Goal: Use online tool/utility: Utilize a website feature to perform a specific function

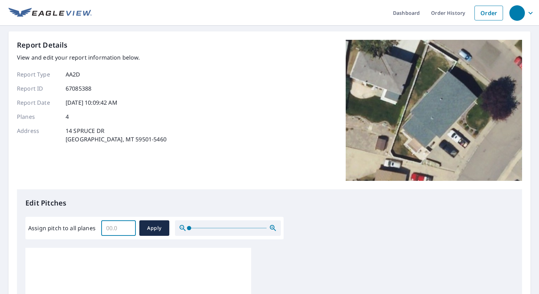
click at [112, 226] on input "Assign pitch to all planes" at bounding box center [118, 228] width 35 height 20
type input "3"
click at [152, 227] on span "Apply" at bounding box center [154, 228] width 19 height 9
type input "3"
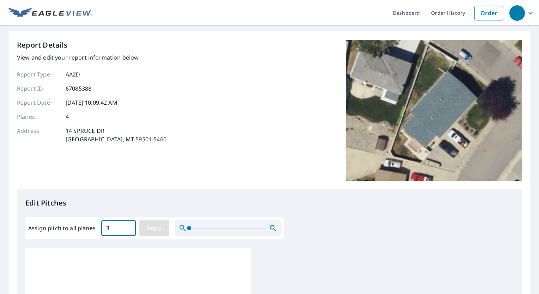
type input "3"
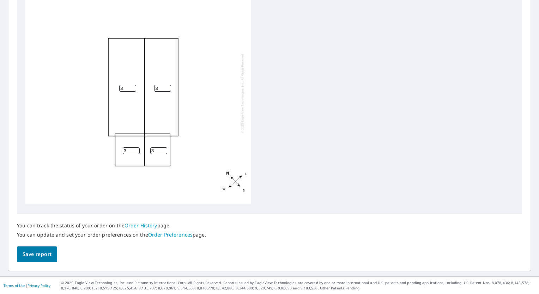
scroll to position [264, 0]
click at [32, 253] on span "Save report" at bounding box center [37, 254] width 29 height 9
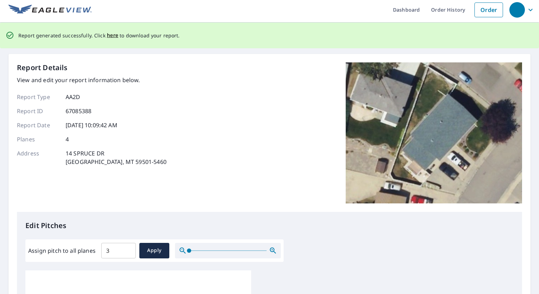
scroll to position [0, 0]
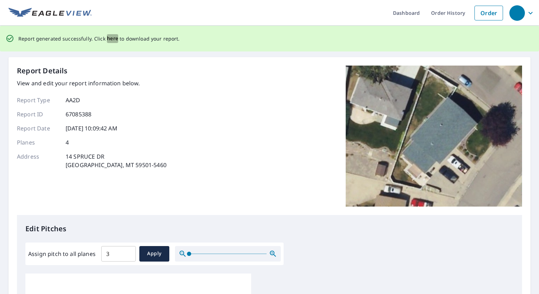
click at [109, 38] on span "here" at bounding box center [113, 38] width 12 height 9
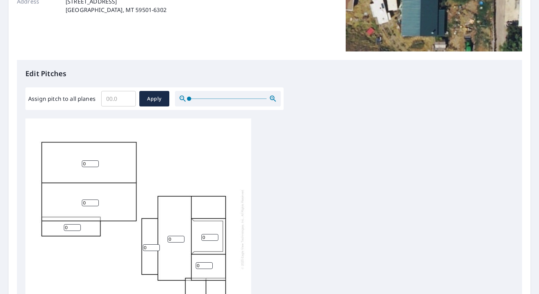
scroll to position [141, 0]
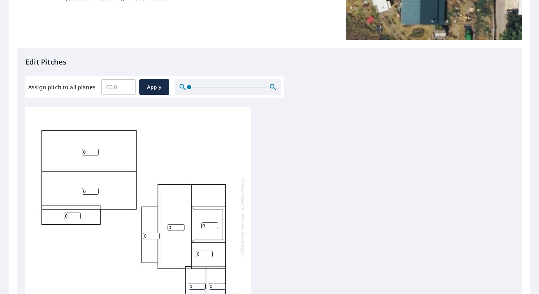
click at [106, 87] on input "Assign pitch to all planes" at bounding box center [118, 87] width 35 height 20
type input "3"
click at [152, 86] on span "Apply" at bounding box center [154, 87] width 19 height 9
type input "3"
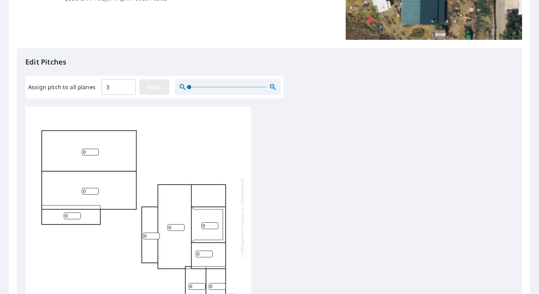
type input "3"
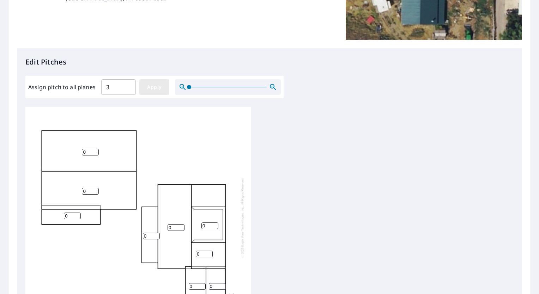
type input "3"
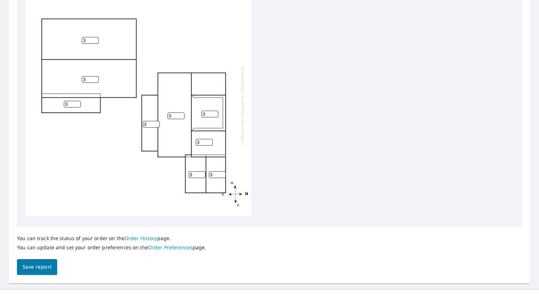
scroll to position [264, 0]
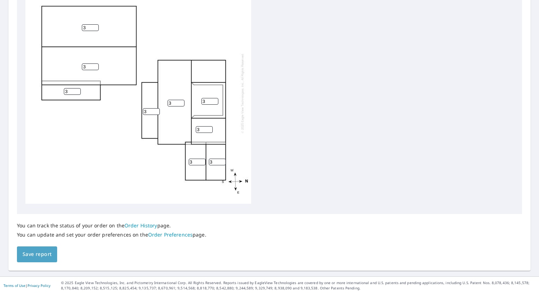
click at [48, 256] on span "Save report" at bounding box center [37, 254] width 29 height 9
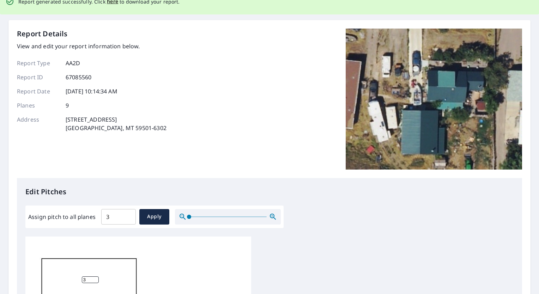
scroll to position [0, 0]
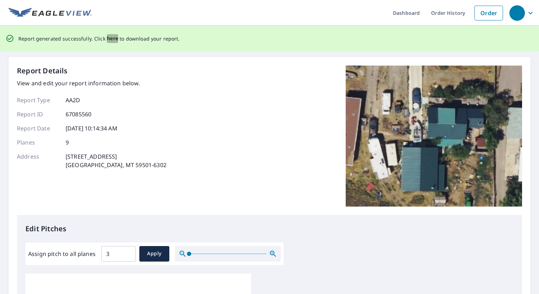
click at [114, 39] on span "here" at bounding box center [113, 38] width 12 height 9
